Goal: Task Accomplishment & Management: Use online tool/utility

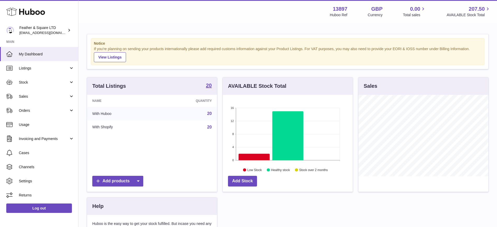
scroll to position [81, 130]
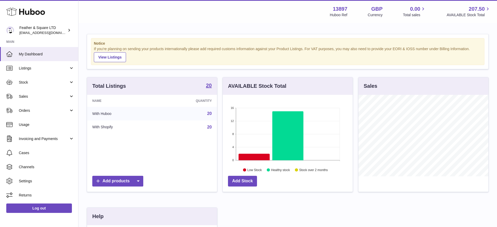
click at [25, 94] on span "Sales" at bounding box center [44, 96] width 50 height 5
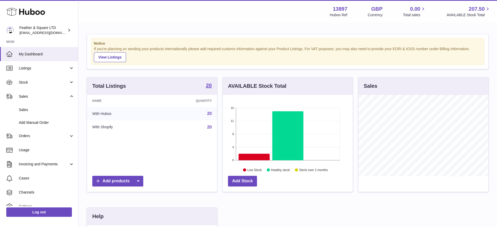
click at [32, 109] on span "Sales" at bounding box center [46, 109] width 55 height 5
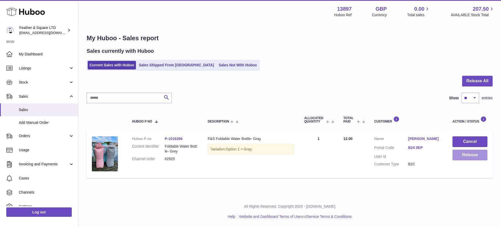
click at [461, 156] on button "Release" at bounding box center [470, 155] width 35 height 11
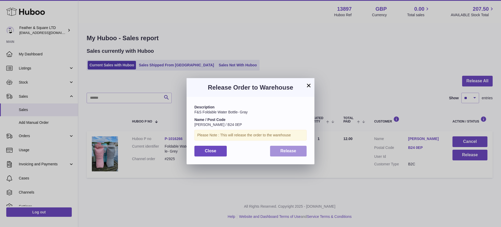
click at [299, 151] on button "Release" at bounding box center [288, 151] width 37 height 11
